Goal: Information Seeking & Learning: Compare options

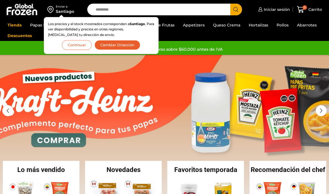
click at [81, 48] on button "Continuar" at bounding box center [77, 45] width 30 height 10
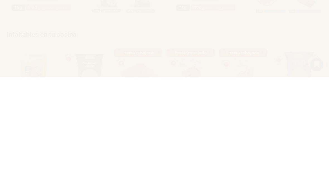
scroll to position [331, 0]
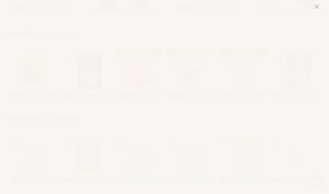
click at [319, 9] on icon at bounding box center [316, 6] width 5 height 5
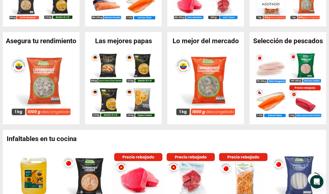
scroll to position [227, 0]
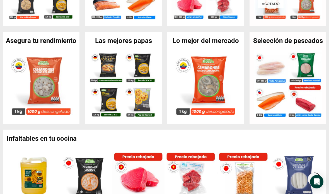
click at [210, 88] on img at bounding box center [205, 84] width 68 height 68
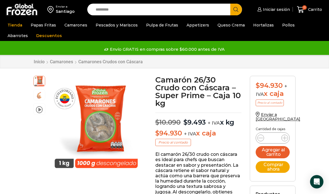
click at [66, 64] on link "Camarones" at bounding box center [62, 61] width 24 height 5
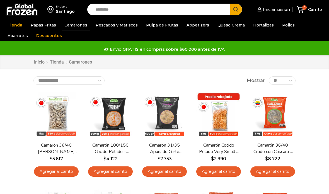
scroll to position [24, 0]
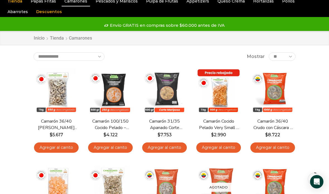
click at [283, 122] on link "Camarón 36/40 Crudo con Cáscara – Super Prime – Caja 10 kg" at bounding box center [272, 124] width 41 height 13
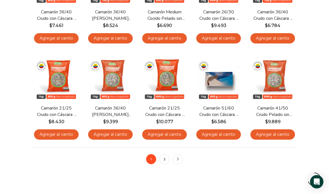
scroll to position [327, 0]
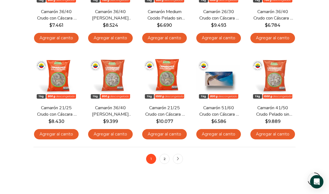
click at [168, 159] on link "2" at bounding box center [164, 159] width 10 height 10
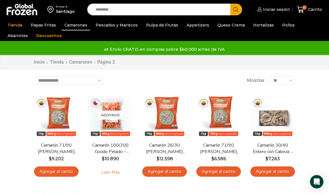
click at [170, 135] on img at bounding box center [165, 115] width 46 height 46
click at [168, 126] on span "Vista Rápida" at bounding box center [164, 129] width 34 height 10
